Goal: Task Accomplishment & Management: Manage account settings

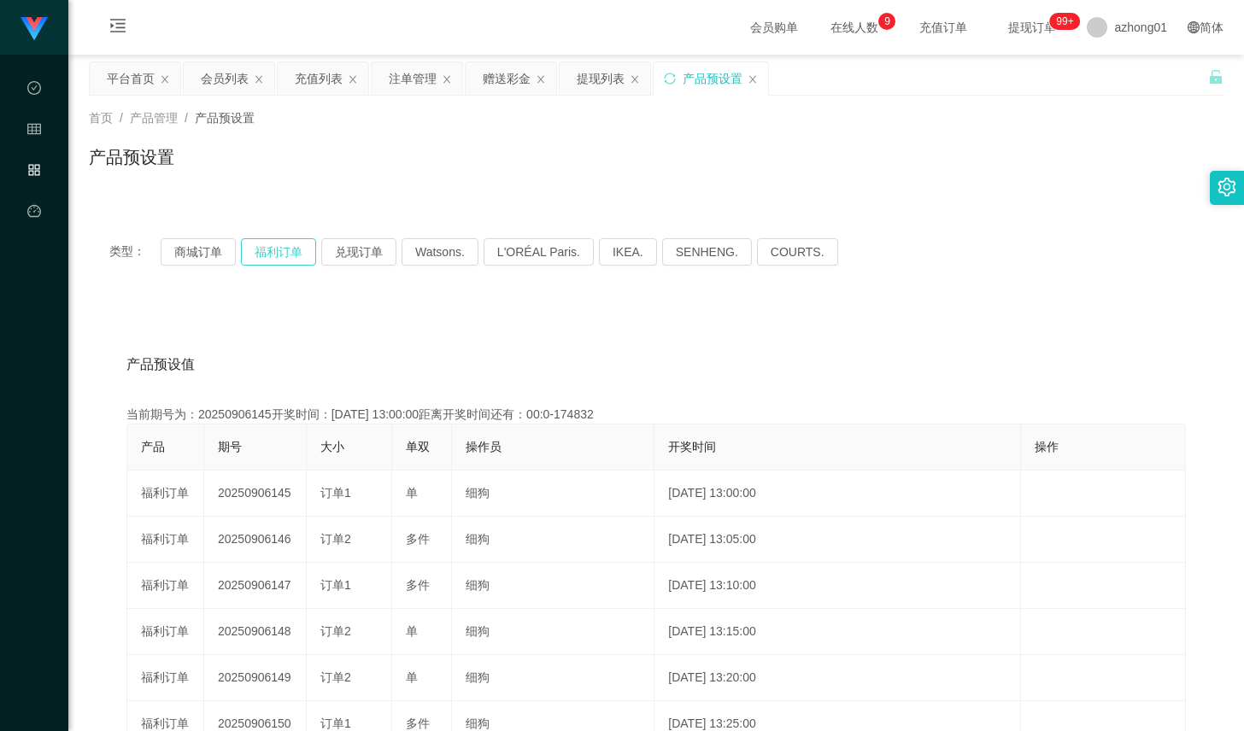
click at [294, 258] on button "福利订单" at bounding box center [278, 251] width 75 height 27
click at [235, 77] on div "会员列表" at bounding box center [225, 78] width 48 height 32
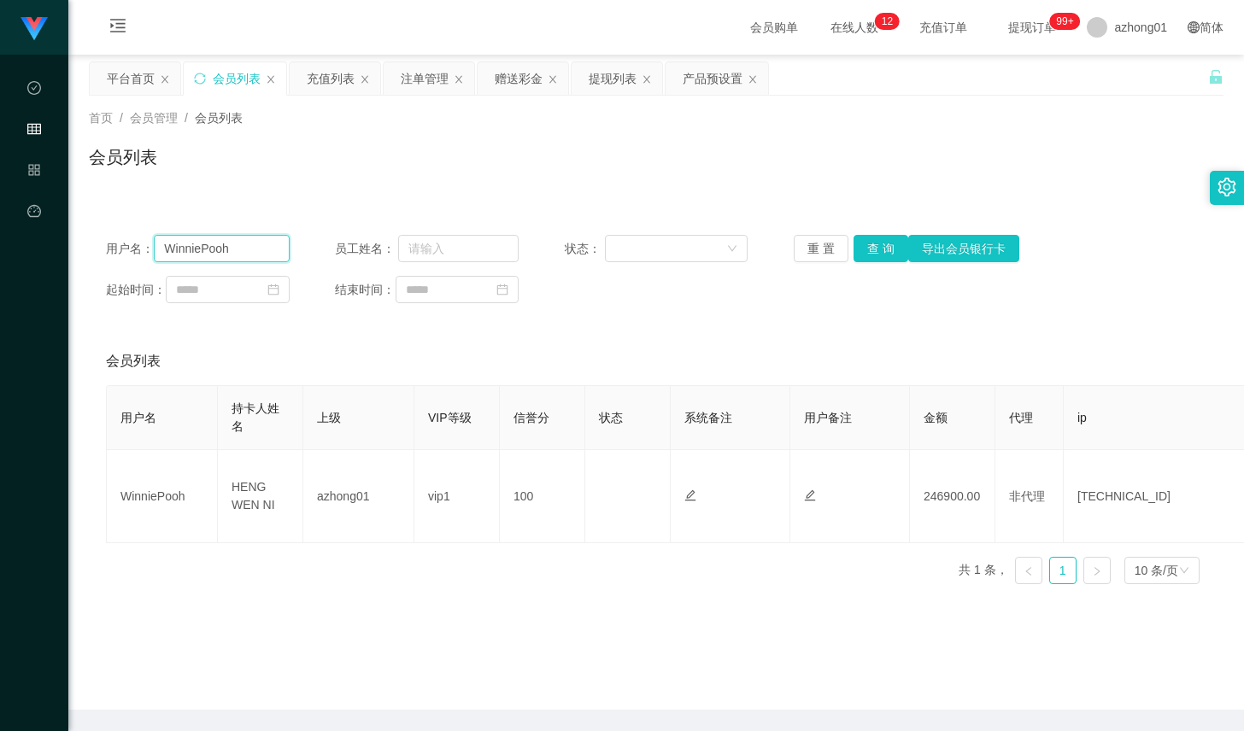
click at [239, 243] on input "WinniePooh" at bounding box center [221, 248] width 135 height 27
paste input "[PERSON_NAME]"
click at [202, 243] on input "[PERSON_NAME]" at bounding box center [221, 248] width 135 height 27
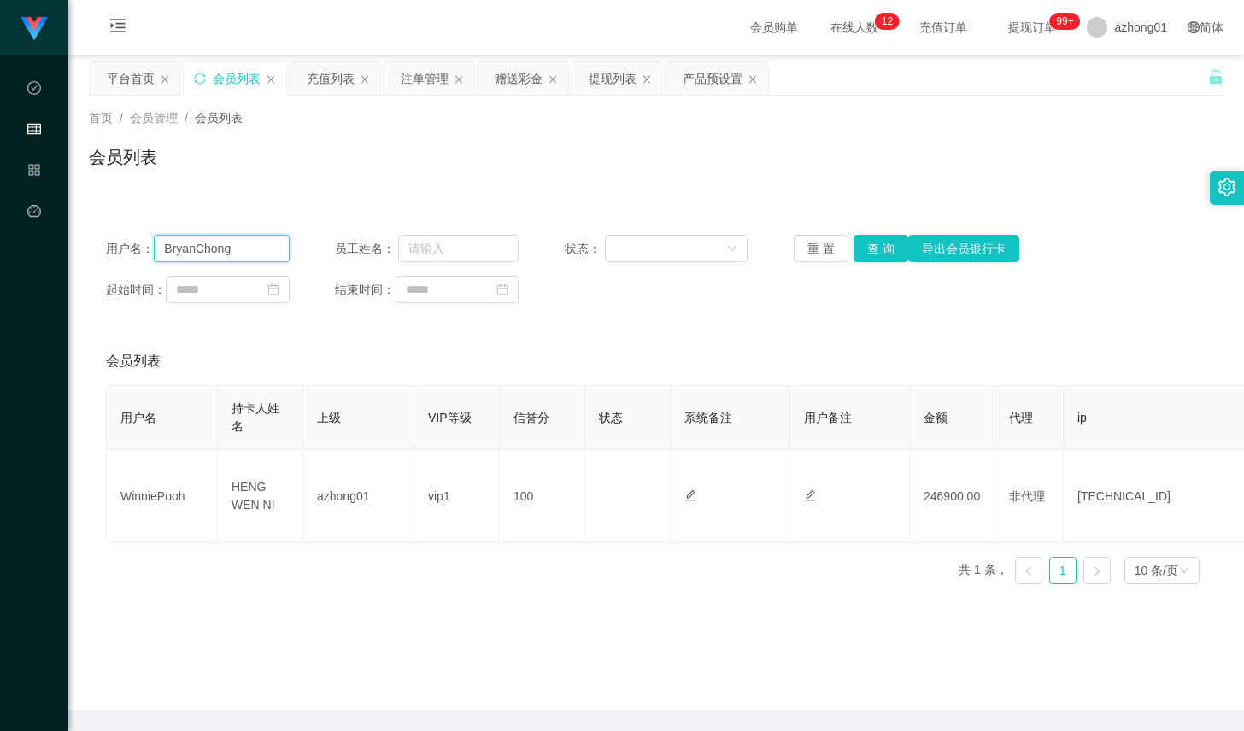
type input "BryanChong"
click at [876, 262] on div "用户名： BryanChong 员工姓名： 状态： 重 置 查 询 导出会员银行卡 起始时间： 结束时间：" at bounding box center [656, 269] width 1134 height 102
click at [865, 255] on button "查 询" at bounding box center [880, 248] width 55 height 27
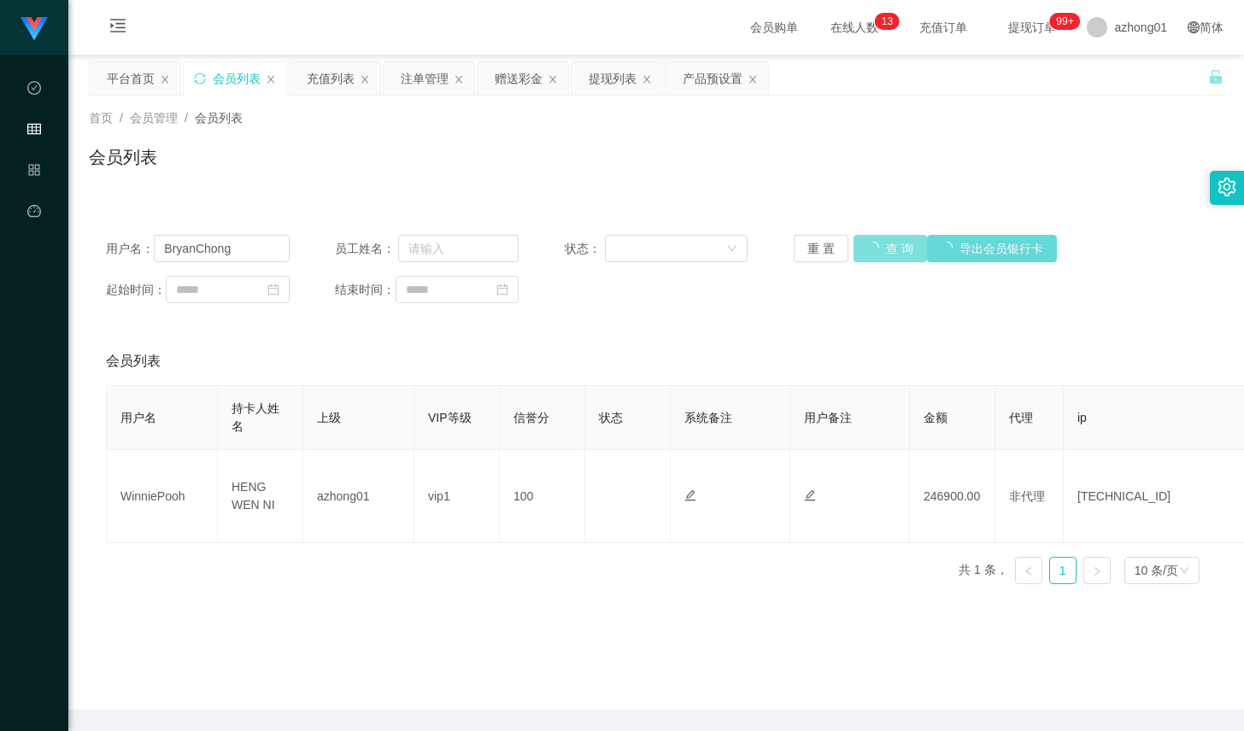
click at [865, 255] on div "重 置 查 询 导出会员银行卡" at bounding box center [886, 248] width 184 height 27
click at [865, 255] on button "查 询" at bounding box center [889, 248] width 73 height 27
click at [865, 255] on div "重 置 查 询 导出会员银行卡" at bounding box center [886, 248] width 184 height 27
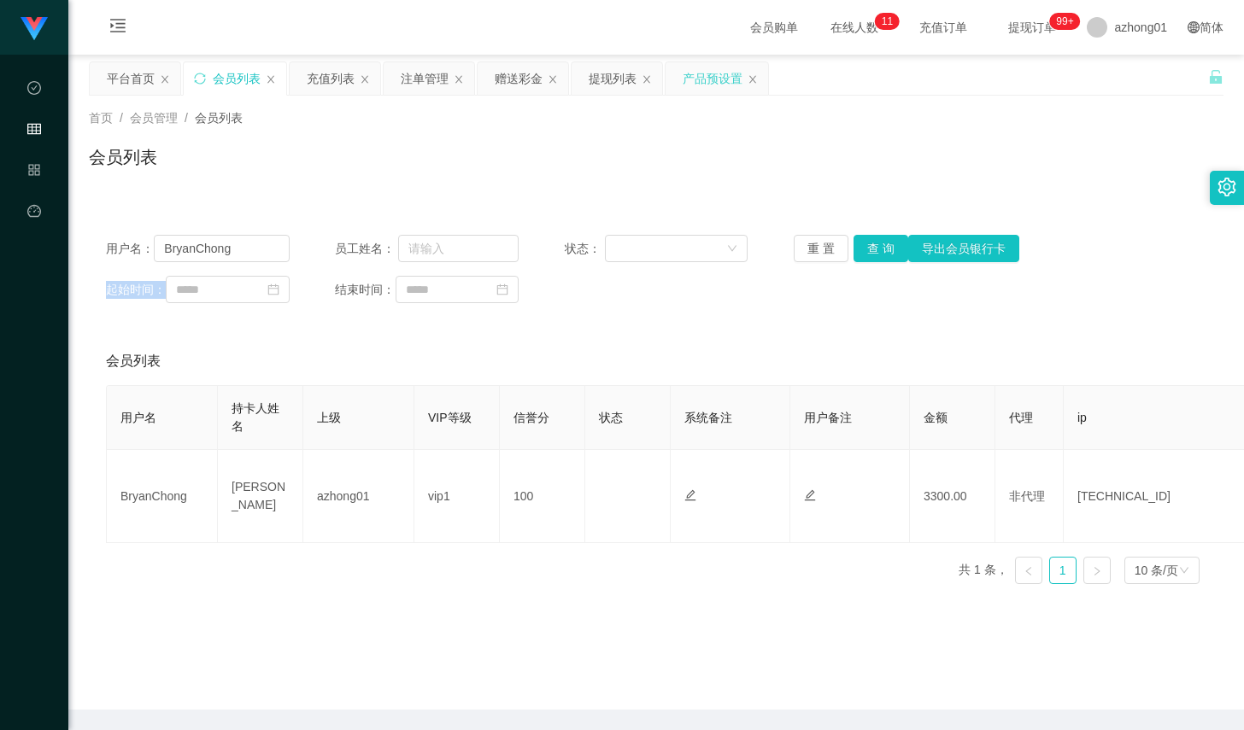
click at [692, 81] on div "产品预设置" at bounding box center [712, 78] width 60 height 32
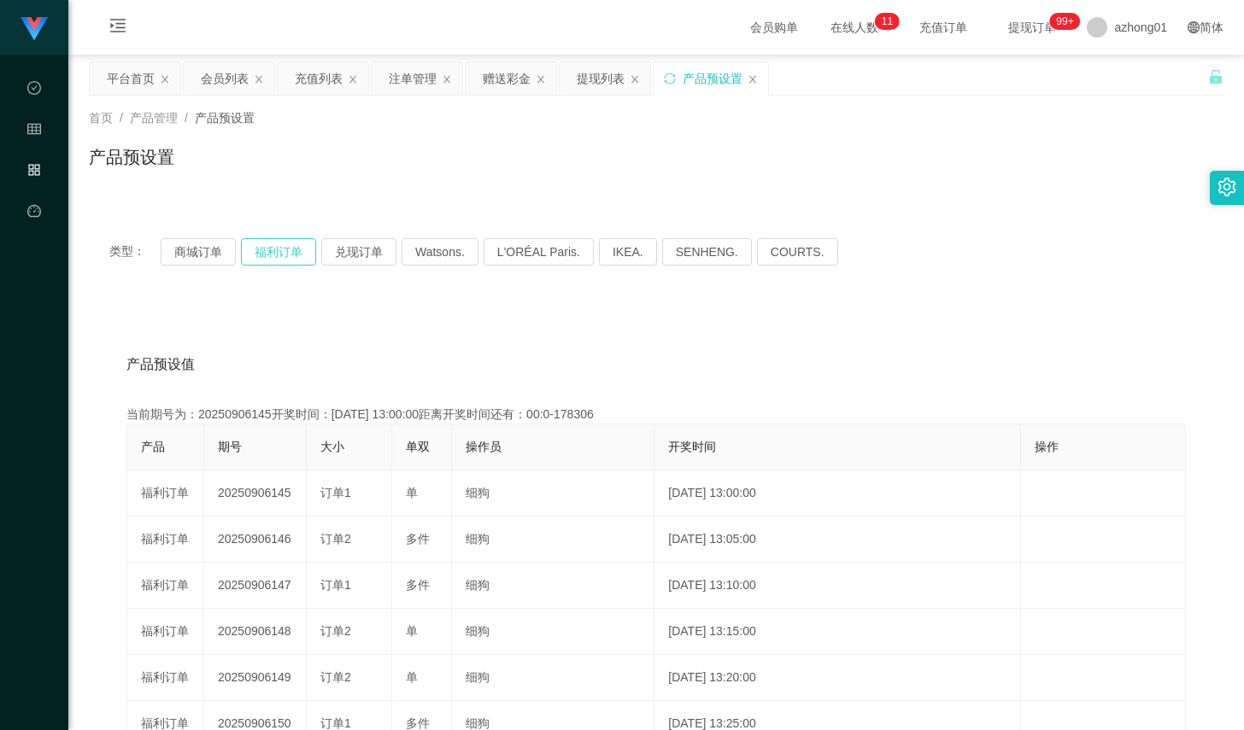
click at [292, 257] on button "福利订单" at bounding box center [278, 251] width 75 height 27
click at [287, 243] on button "福利订单" at bounding box center [278, 251] width 75 height 27
